Goal: Task Accomplishment & Management: Manage account settings

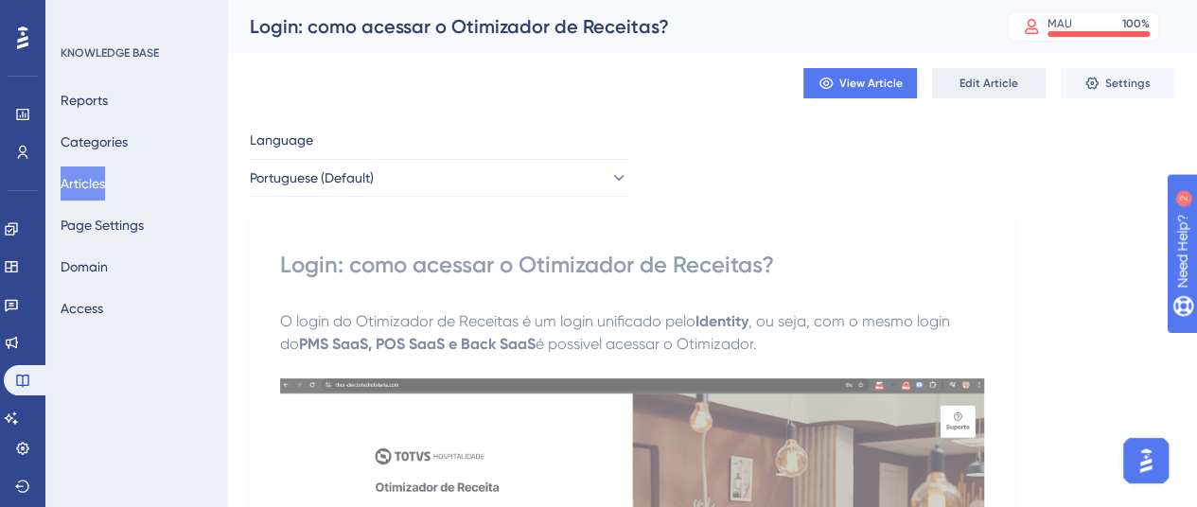
click at [975, 81] on span "Edit Article" at bounding box center [988, 83] width 59 height 15
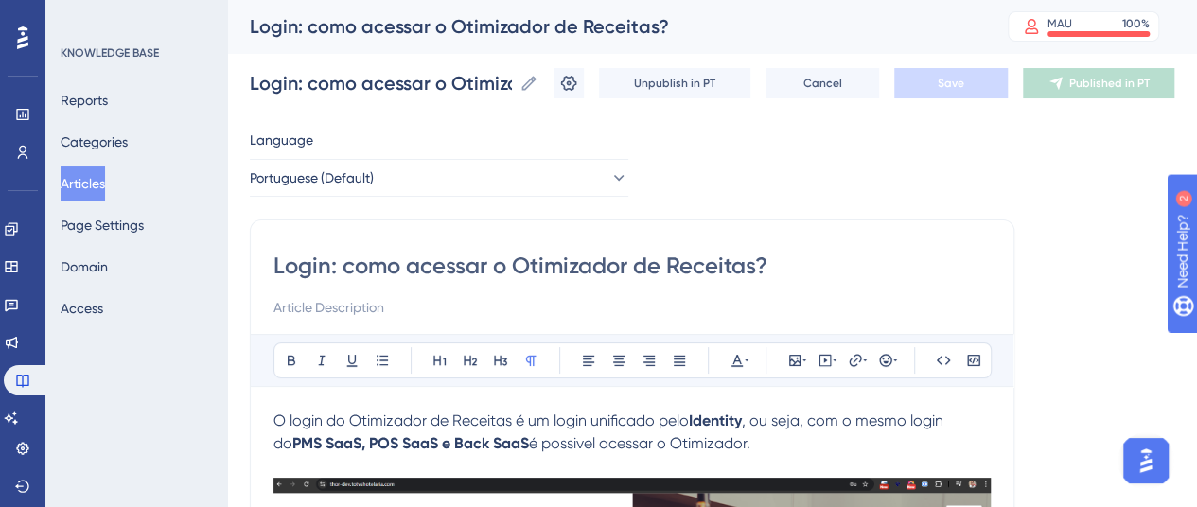
drag, startPoint x: 336, startPoint y: 268, endPoint x: 269, endPoint y: 264, distance: 67.3
type input "Como acessar o Otimizador de Receitas?"
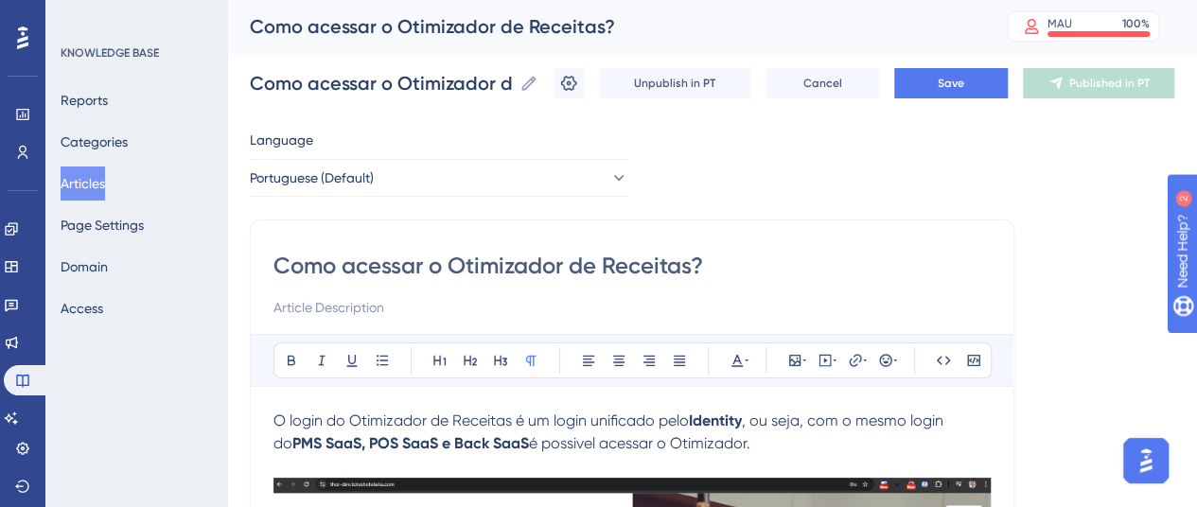
drag, startPoint x: 702, startPoint y: 271, endPoint x: 230, endPoint y: 184, distance: 479.8
click at [245, 270] on div "Performance Users Engagement Widgets Feedback Product Updates Knowledge Base AI…" at bounding box center [712, 509] width 970 height 1019
type input "Como acessar o Otimizador de Receitas?"
click at [1001, 86] on button "Save" at bounding box center [951, 83] width 114 height 30
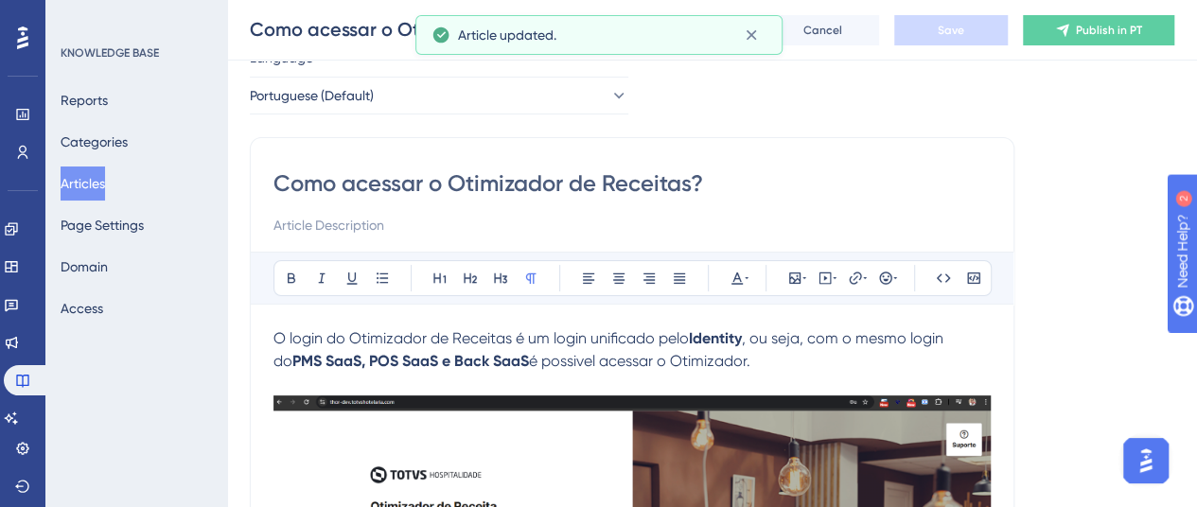
scroll to position [189, 0]
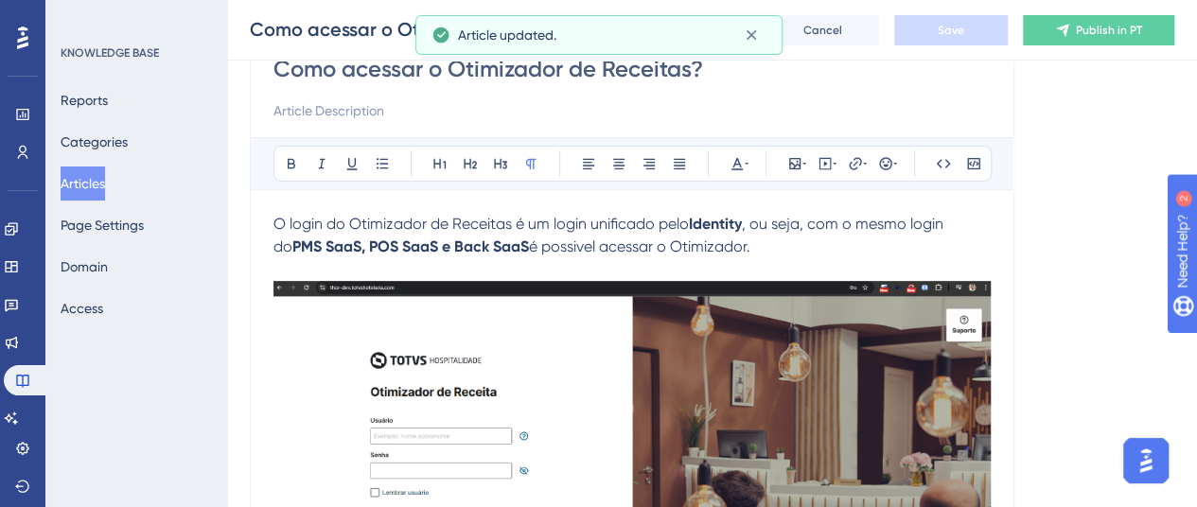
click at [276, 220] on span "O login do Otimizador de Receitas é um login unificado pelo" at bounding box center [480, 224] width 415 height 18
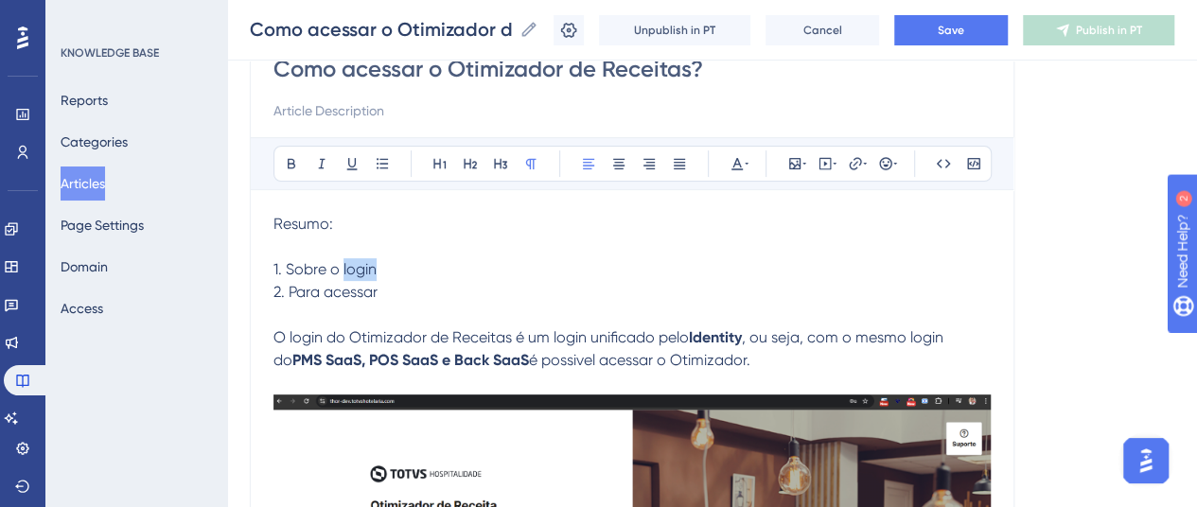
drag, startPoint x: 386, startPoint y: 266, endPoint x: 341, endPoint y: 264, distance: 45.4
click at [341, 264] on p "1. Sobre o login" at bounding box center [631, 269] width 717 height 23
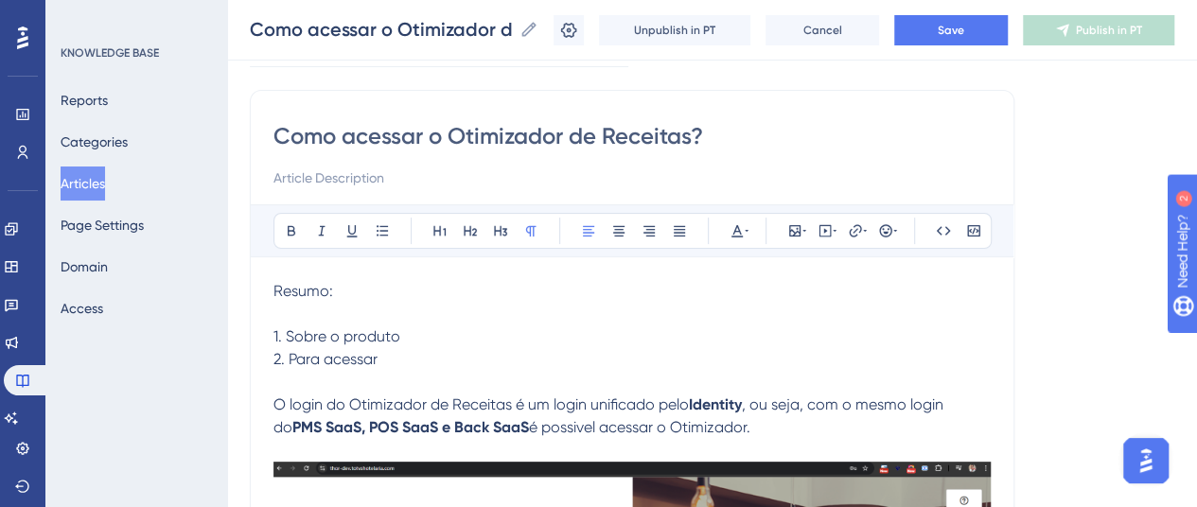
scroll to position [95, 0]
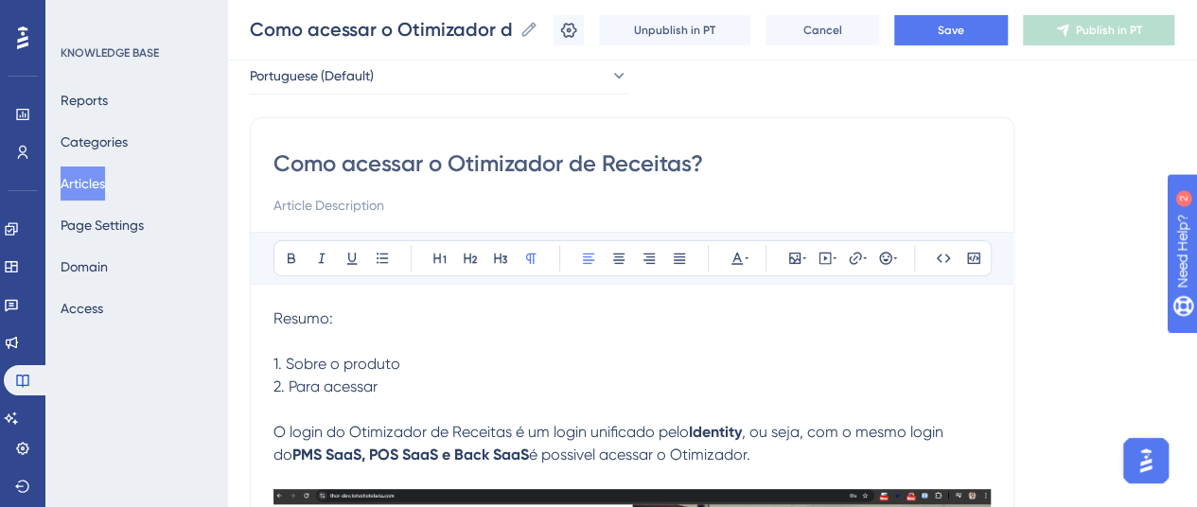
drag, startPoint x: 446, startPoint y: 169, endPoint x: 238, endPoint y: 143, distance: 208.8
click at [238, 146] on div "Performance Users Engagement Widgets Feedback Product Updates Knowledge Base AI…" at bounding box center [712, 467] width 970 height 1125
type input "Otimizador de Receitas?"
click at [554, 167] on input "Otimizador de Receitas?" at bounding box center [631, 164] width 717 height 30
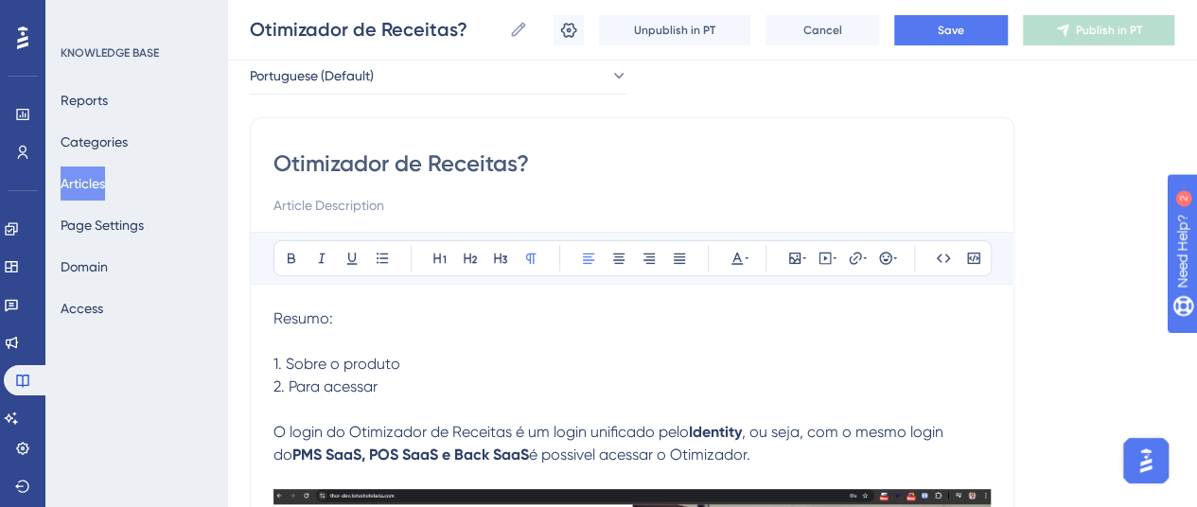
type input "Otimizador de Receitas"
type input "Otimizador de Receitas: como"
type input "Otimizador de Receitas: sobre e como acessar"
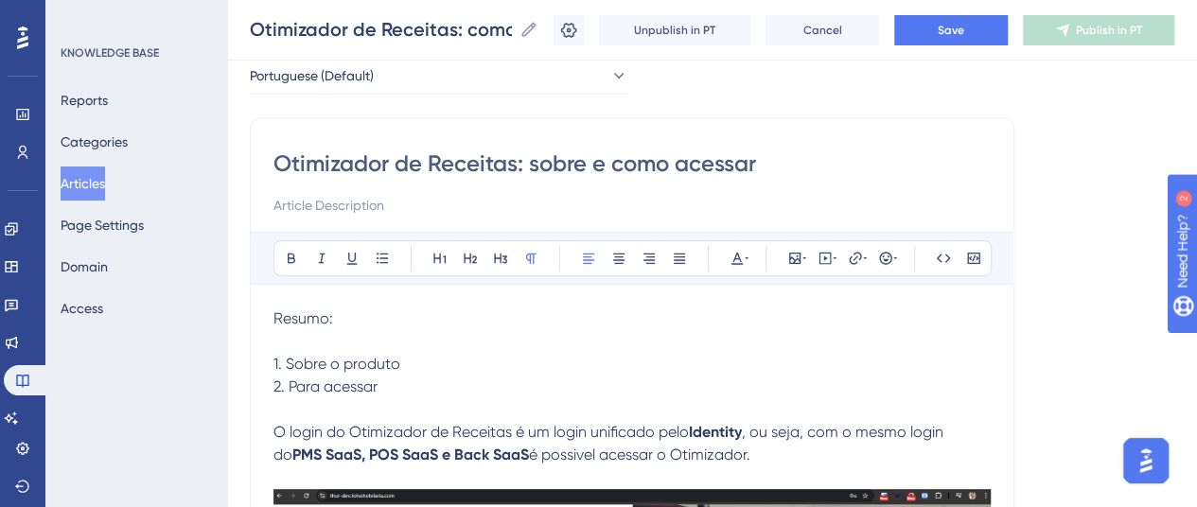
type input "Otimizador de Receitas: sobre e como acessar"
click at [980, 25] on button "Save" at bounding box center [951, 30] width 114 height 30
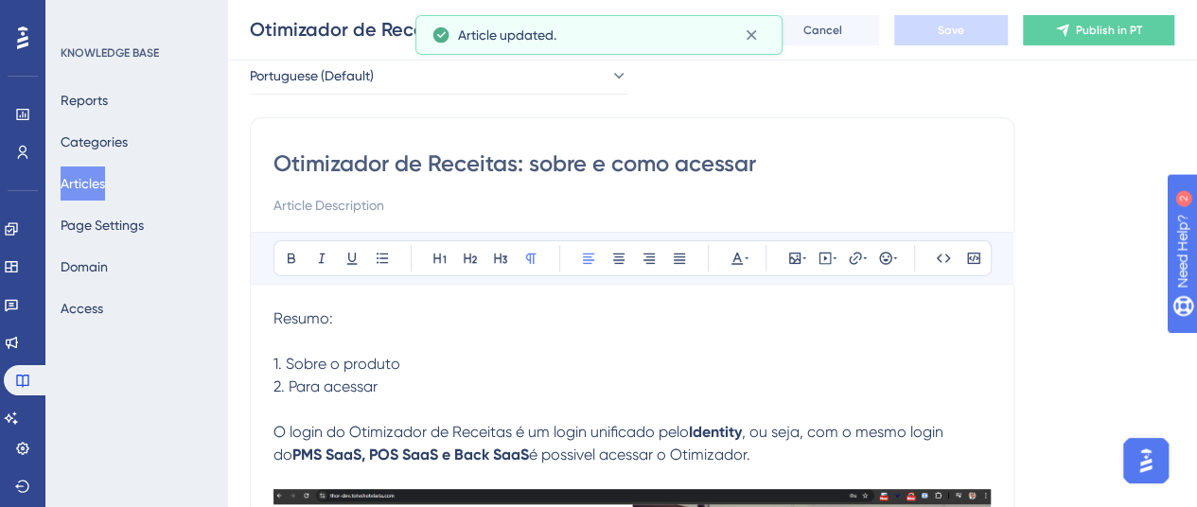
click at [424, 358] on p "1. Sobre o produto" at bounding box center [631, 364] width 717 height 23
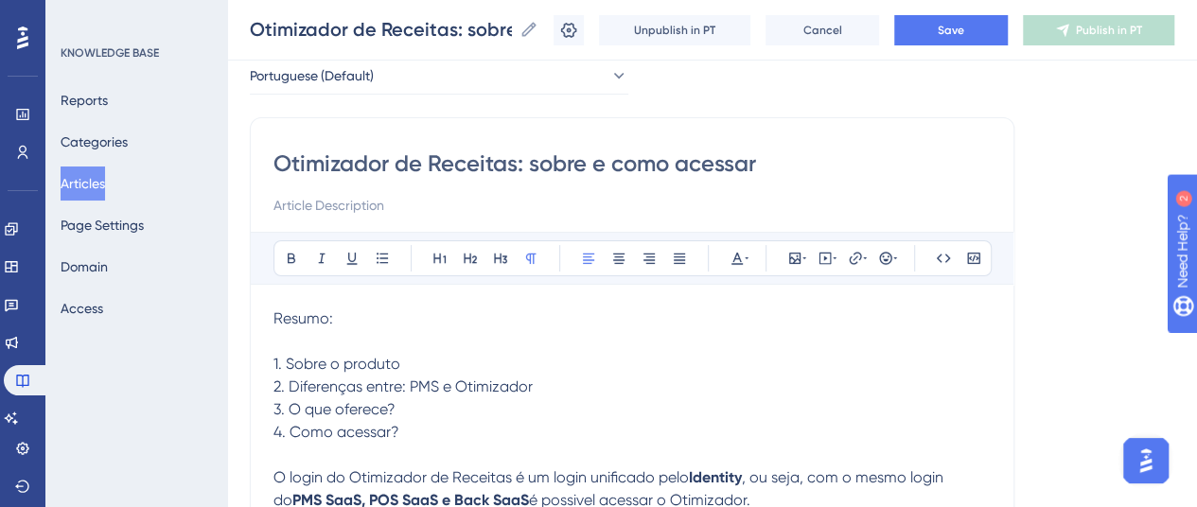
click at [941, 45] on div "Otimizador de Receitas: sobre e como acessar Otimizador de Receitas: sobre e co…" at bounding box center [712, 30] width 970 height 61
click at [940, 30] on button "Save" at bounding box center [951, 30] width 114 height 30
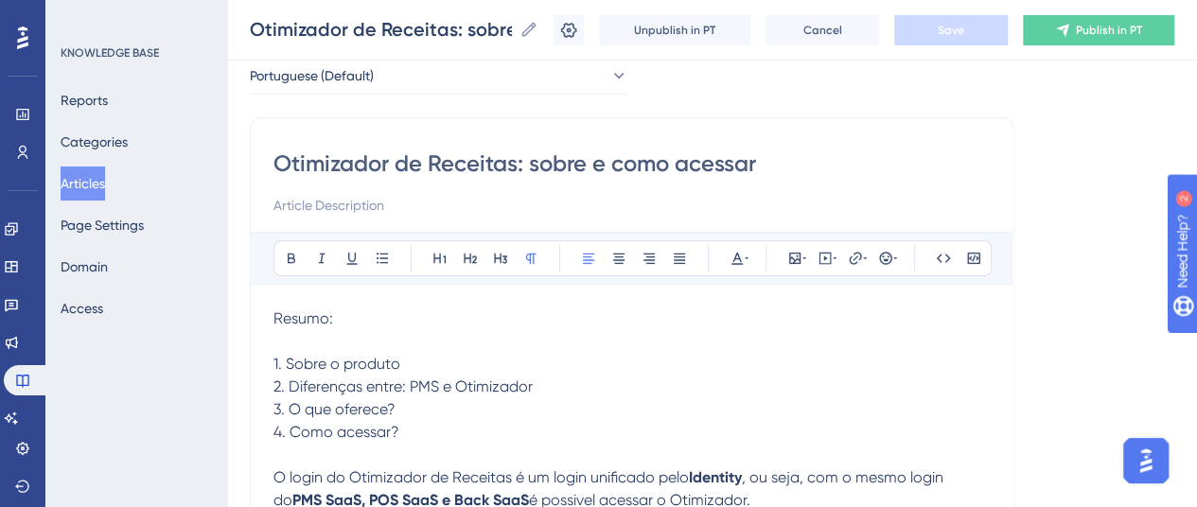
drag, startPoint x: 764, startPoint y: 167, endPoint x: 241, endPoint y: 154, distance: 523.3
click at [241, 154] on div "Performance Users Engagement Widgets Feedback Product Updates Knowledge Base AI…" at bounding box center [712, 490] width 970 height 1170
drag, startPoint x: 277, startPoint y: 317, endPoint x: 370, endPoint y: 326, distance: 93.2
click at [370, 326] on p "Resumo:" at bounding box center [631, 318] width 717 height 23
click at [394, 431] on span "4. Como acessar?" at bounding box center [336, 432] width 126 height 18
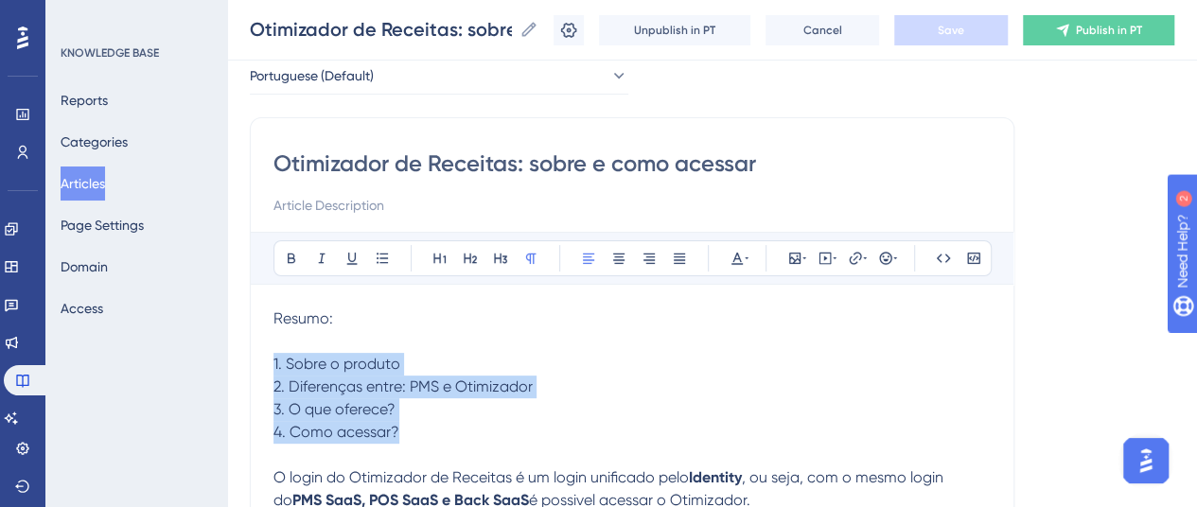
drag, startPoint x: 405, startPoint y: 430, endPoint x: 268, endPoint y: 369, distance: 150.3
copy div "1. Sobre o produto 2. Diferenças entre: PMS e Otimizador 3. O que oferece? 4. C…"
click at [412, 398] on p "3. O que oferece?" at bounding box center [631, 409] width 717 height 23
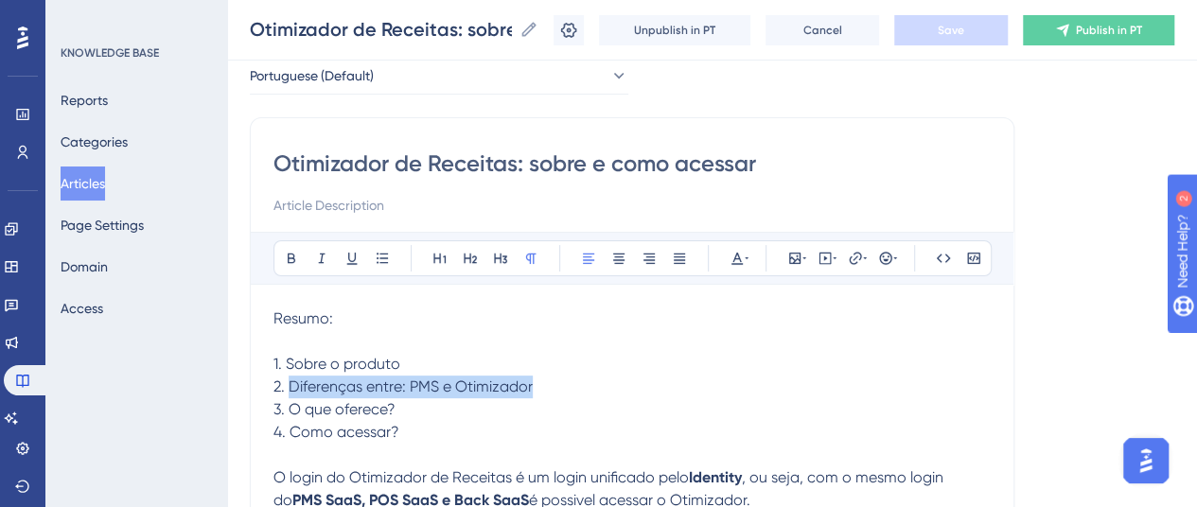
drag, startPoint x: 521, startPoint y: 394, endPoint x: 291, endPoint y: 385, distance: 230.1
click at [291, 385] on p "2. Diferenças entre: PMS e Otimizador" at bounding box center [631, 387] width 717 height 23
copy span "Diferenças entre: PMS e Otimizador"
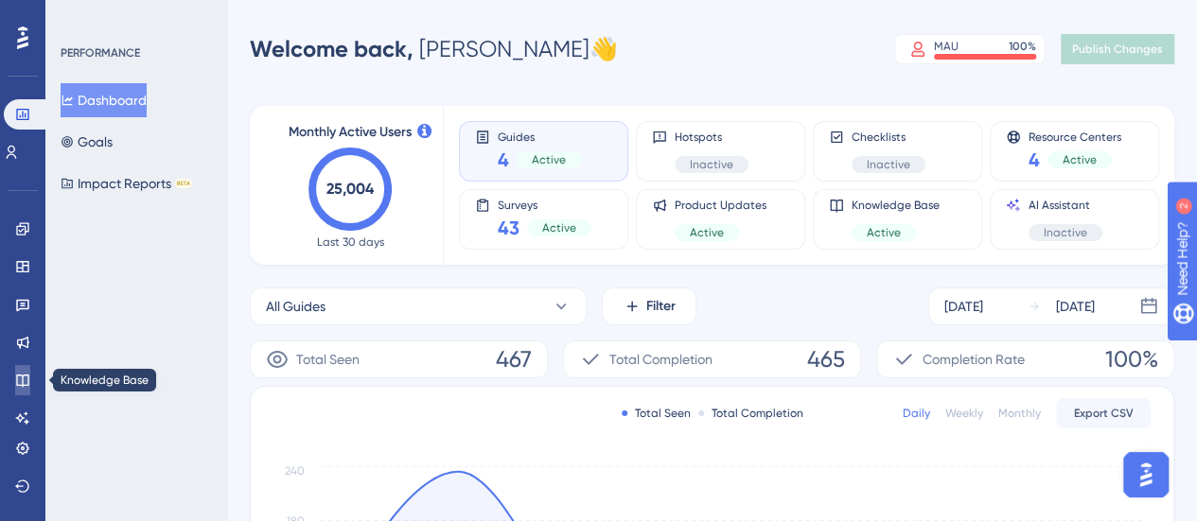
click at [22, 377] on icon at bounding box center [22, 381] width 12 height 12
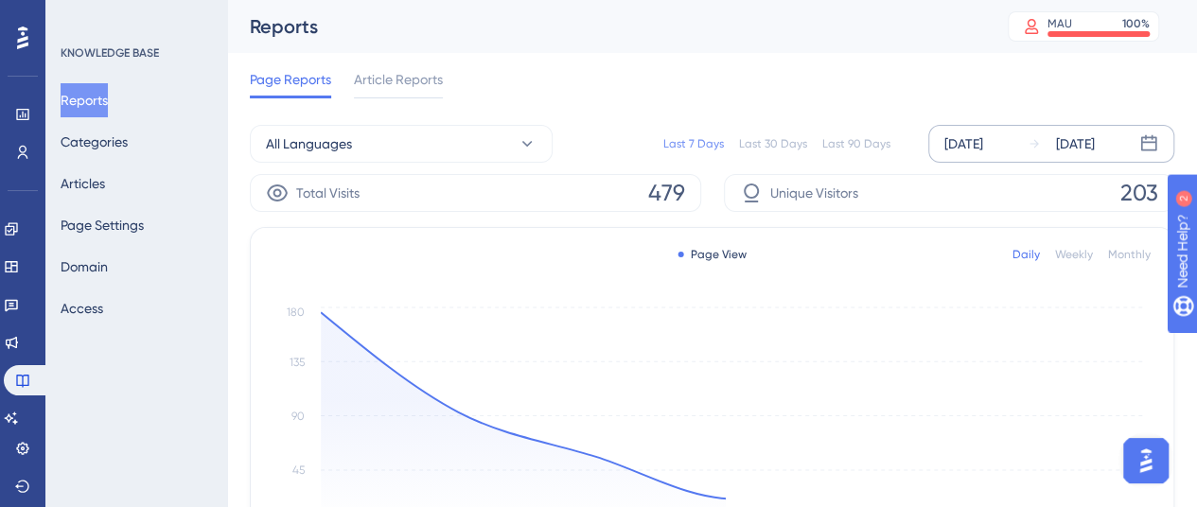
click at [971, 140] on div "Sep 24 2025" at bounding box center [963, 143] width 39 height 23
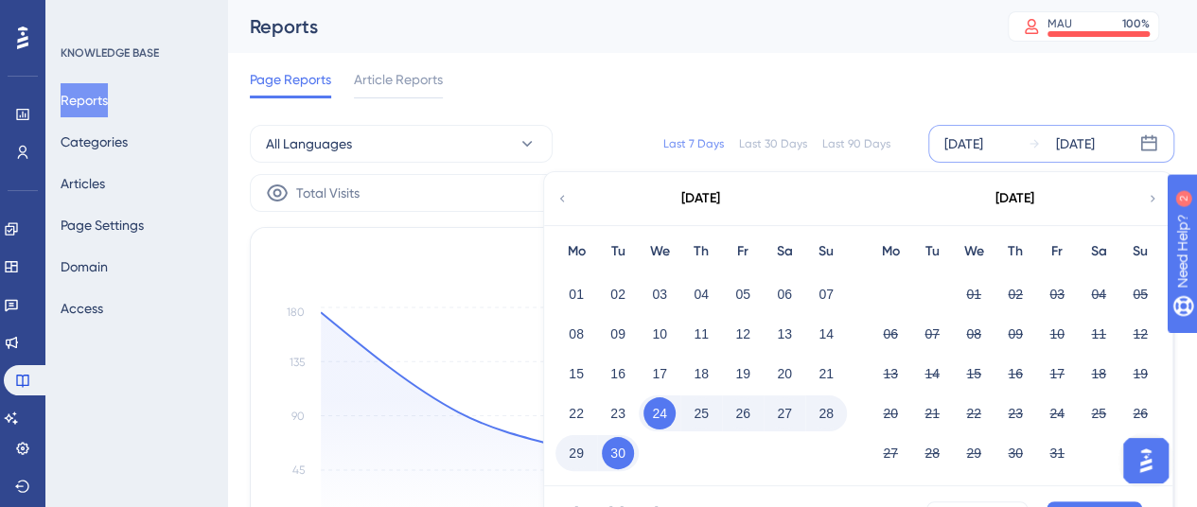
click at [592, 289] on button "01" at bounding box center [576, 294] width 32 height 32
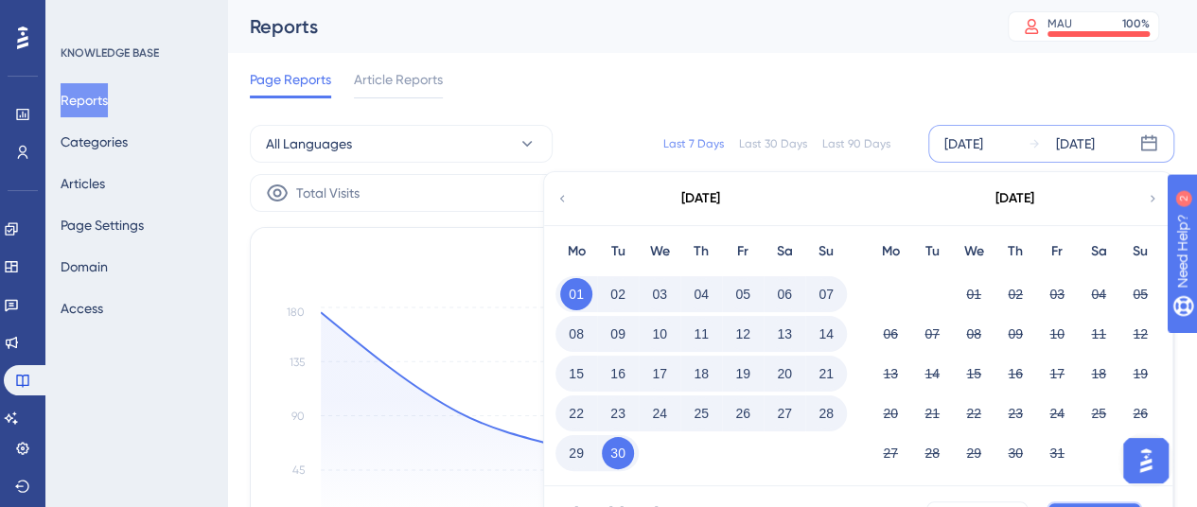
click at [1119, 504] on button "Apply" at bounding box center [1094, 516] width 96 height 30
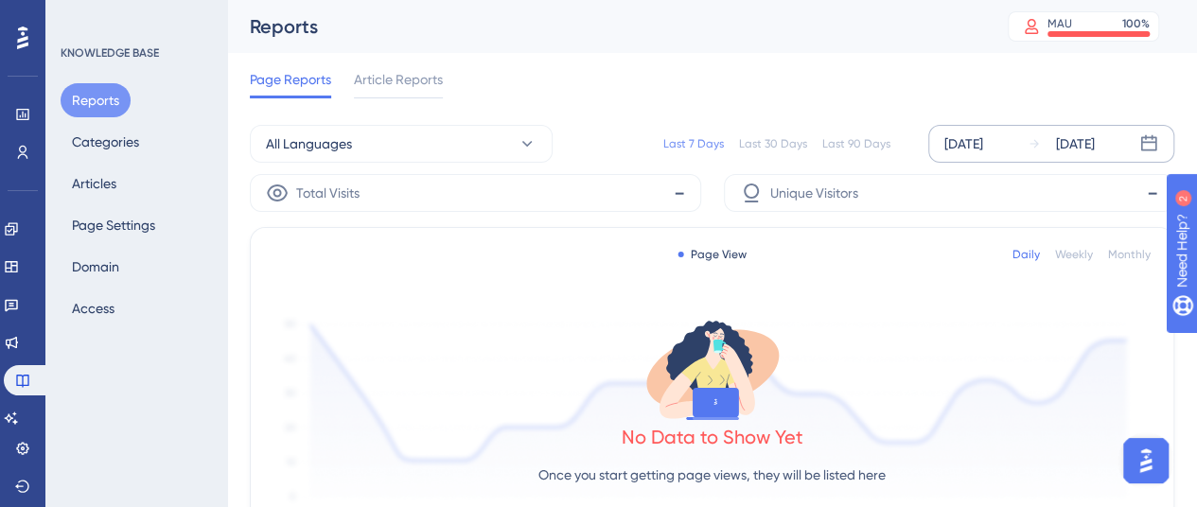
click at [980, 129] on div "Sep 24 2025 Sep 30 2025" at bounding box center [1051, 144] width 246 height 38
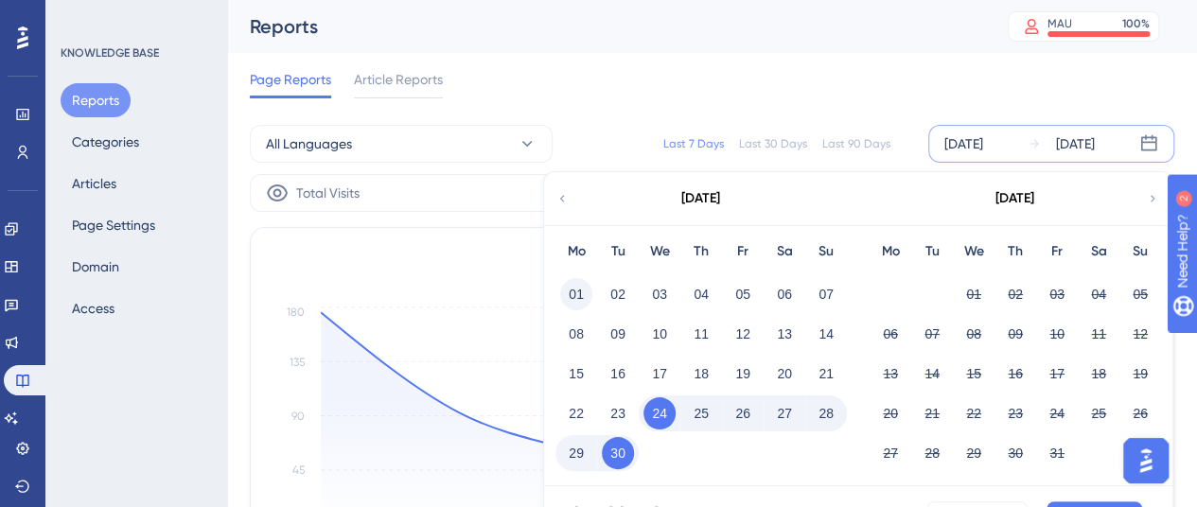
click at [580, 289] on button "01" at bounding box center [576, 294] width 32 height 32
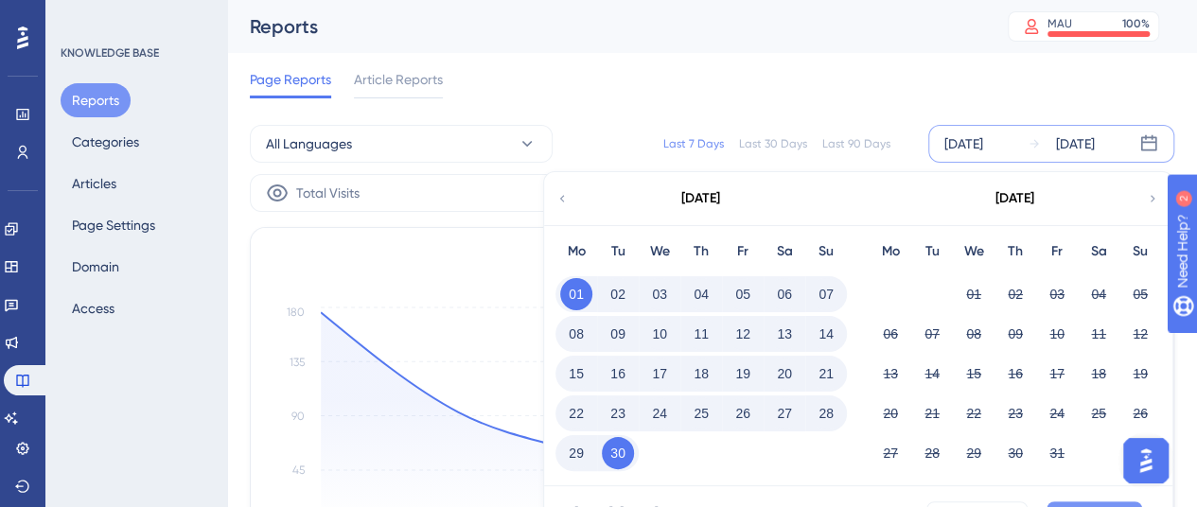
click at [1121, 502] on button "Apply" at bounding box center [1094, 516] width 96 height 30
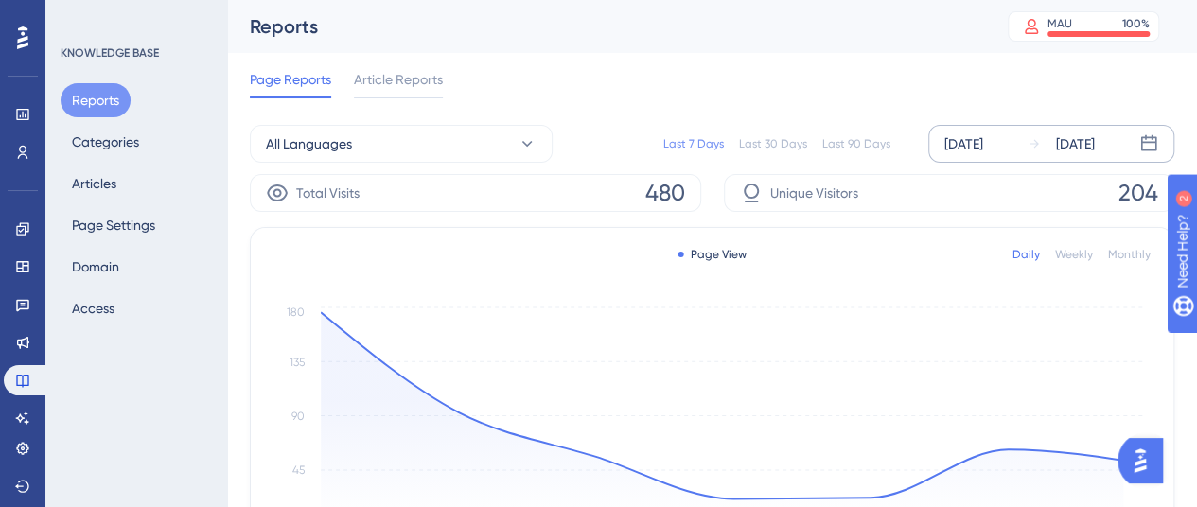
click at [971, 143] on div "[DATE]" at bounding box center [963, 143] width 39 height 23
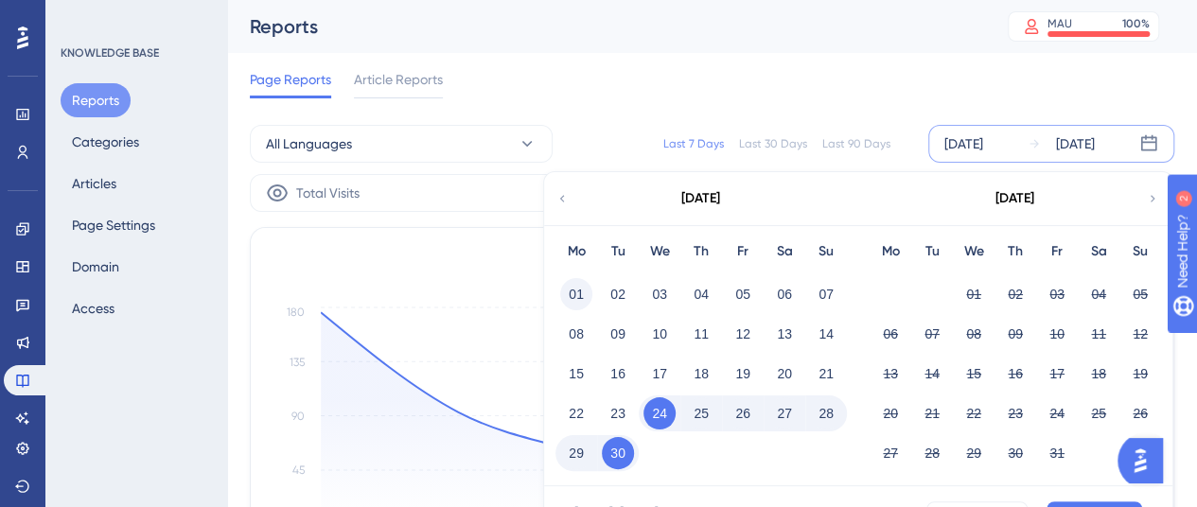
click at [569, 304] on button "01" at bounding box center [576, 294] width 32 height 32
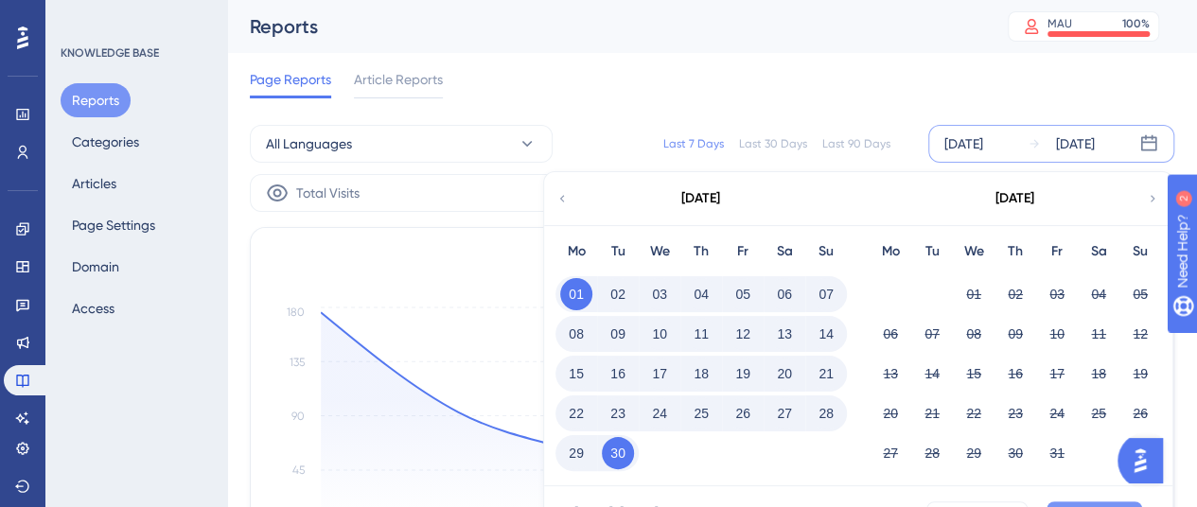
click at [1088, 505] on button "Apply" at bounding box center [1094, 516] width 96 height 30
